Goal: Information Seeking & Learning: Learn about a topic

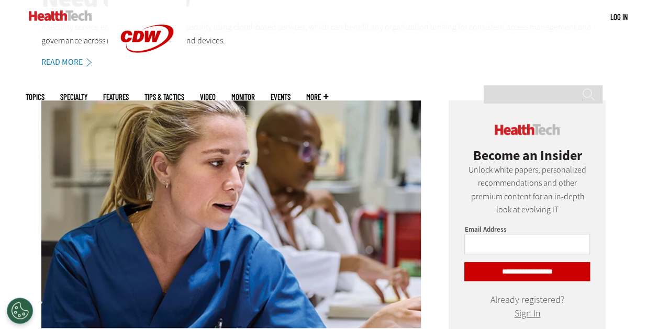
scroll to position [314, 0]
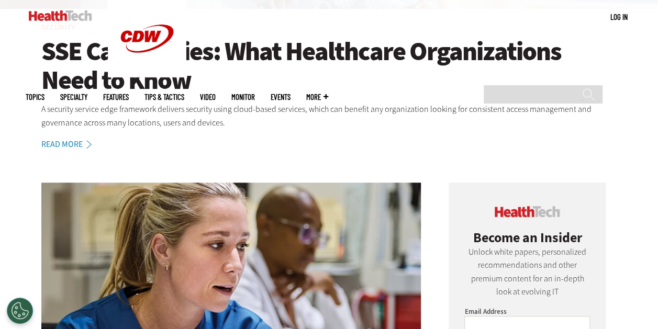
click at [172, 87] on h1 "SSE Capabilities: What Healthcare Organizations Need to Know" at bounding box center [329, 66] width 576 height 58
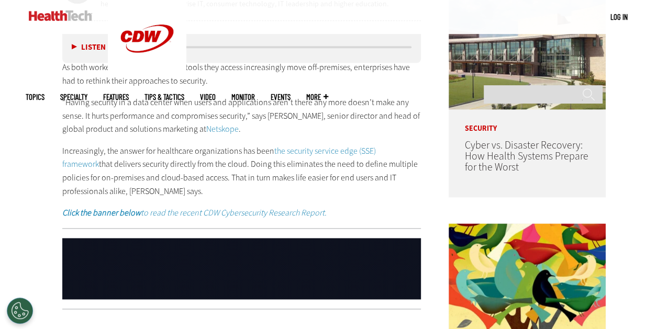
scroll to position [628, 0]
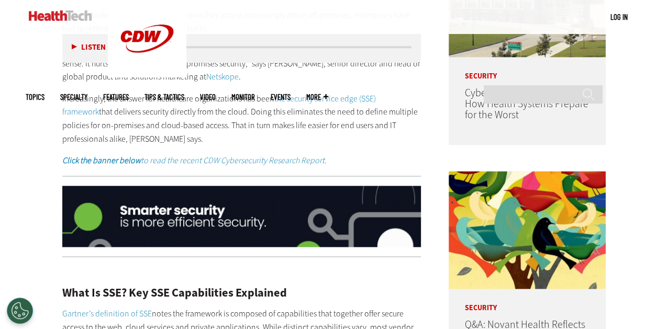
click at [342, 99] on link "the security service edge (SSE) framework" at bounding box center [219, 105] width 314 height 25
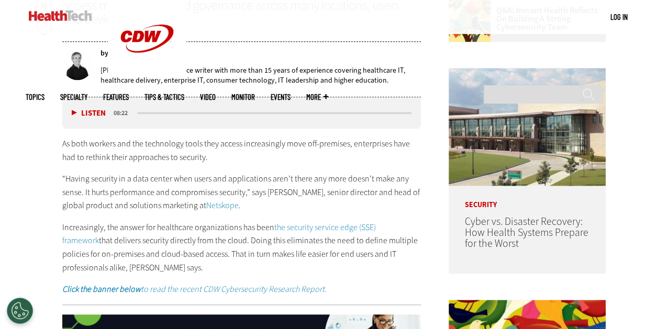
scroll to position [524, 0]
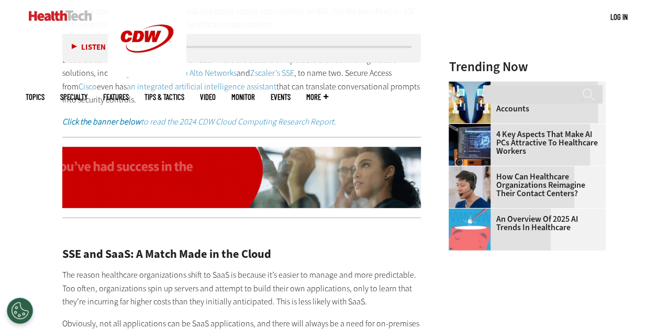
scroll to position [1518, 0]
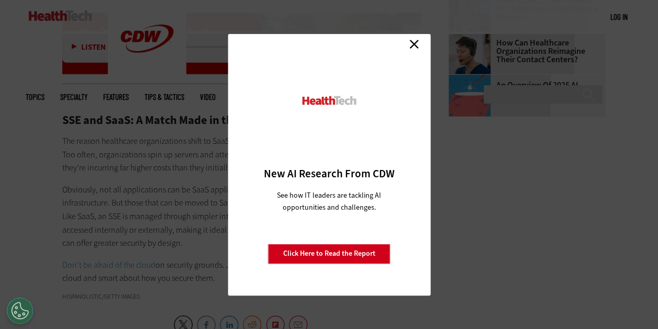
click at [419, 48] on link "Close" at bounding box center [414, 45] width 16 height 16
